Goal: Transaction & Acquisition: Purchase product/service

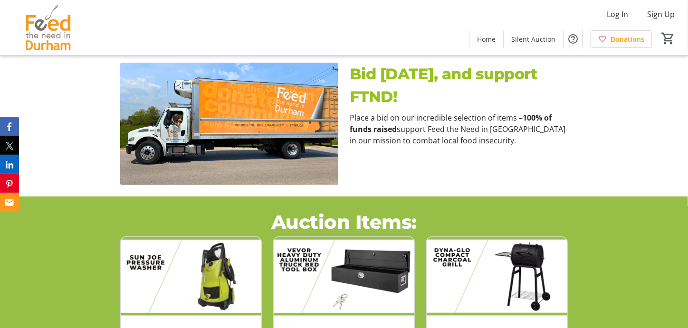
scroll to position [380, 0]
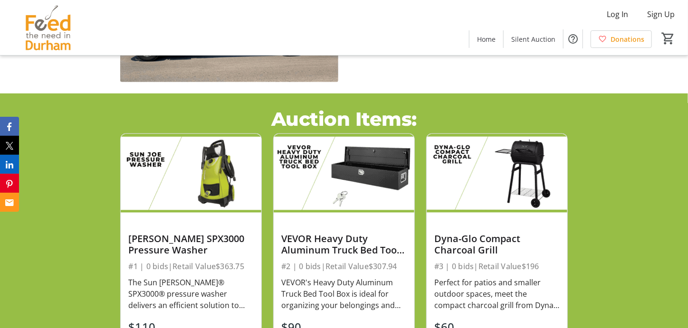
click at [317, 191] on img at bounding box center [344, 173] width 141 height 79
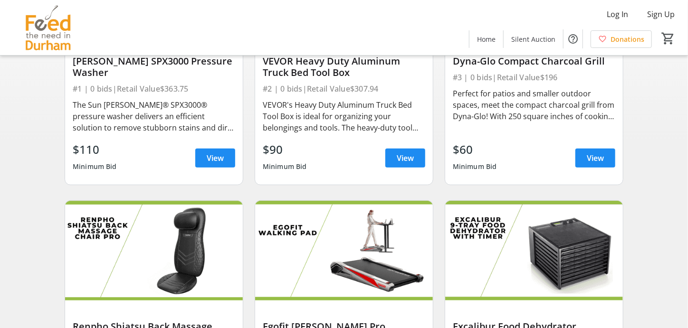
scroll to position [190, 0]
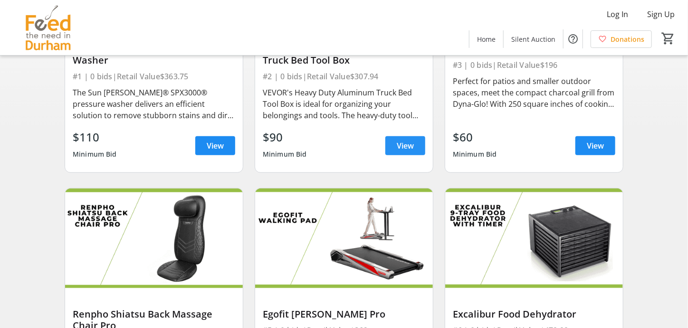
click at [412, 139] on span at bounding box center [406, 146] width 40 height 23
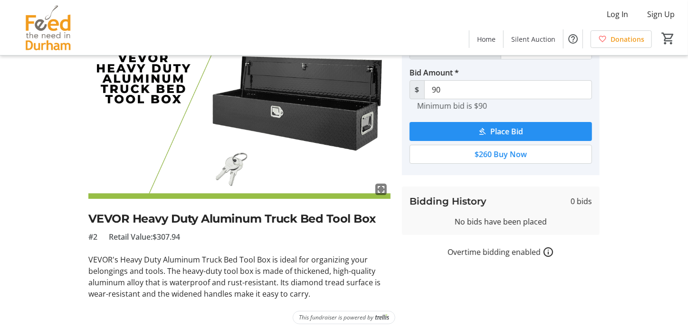
scroll to position [68, 0]
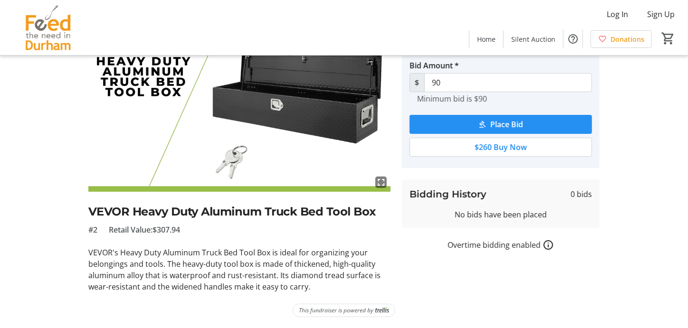
click at [471, 123] on span "submit" at bounding box center [501, 124] width 183 height 23
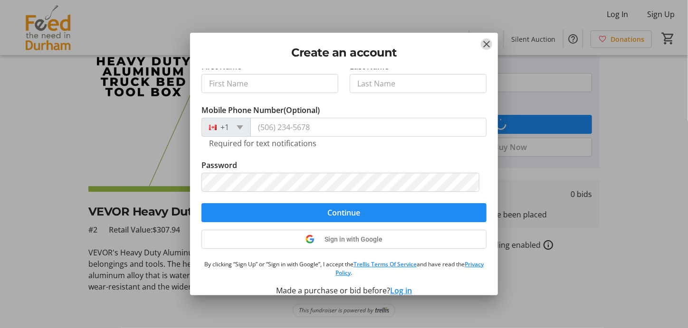
scroll to position [97, 0]
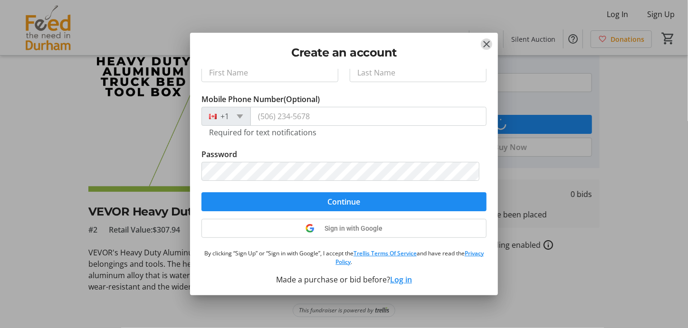
click at [487, 45] on mat-icon "Close" at bounding box center [486, 44] width 11 height 11
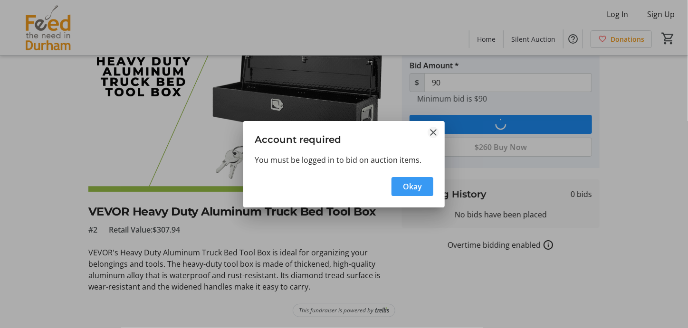
click at [429, 132] on mat-icon "Close" at bounding box center [433, 132] width 11 height 11
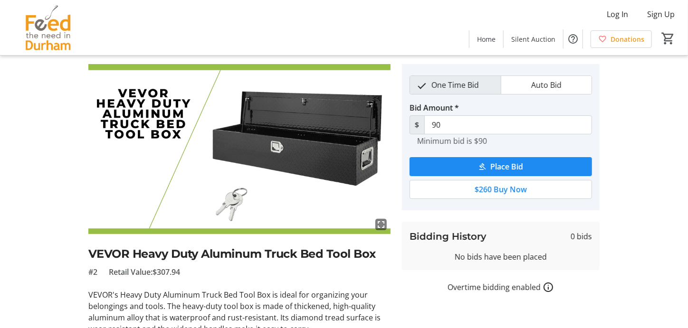
scroll to position [0, 0]
